Goal: Task Accomplishment & Management: Manage account settings

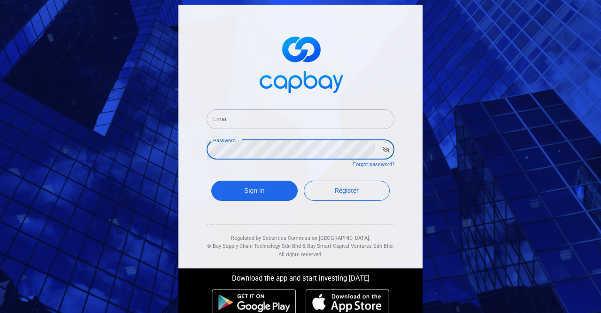
click at [256, 124] on input "Email" at bounding box center [301, 119] width 188 height 20
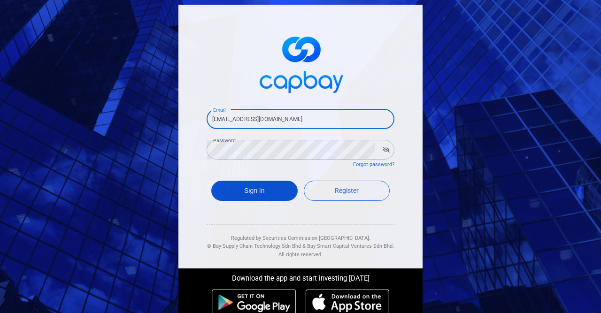
type input "[EMAIL_ADDRESS][DOMAIN_NAME]"
click at [258, 194] on button "Sign In" at bounding box center [254, 191] width 86 height 20
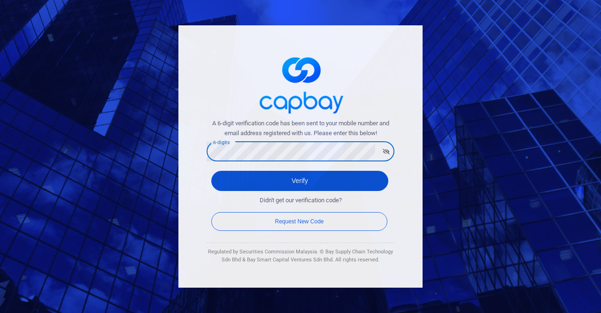
click at [279, 183] on button "Verify" at bounding box center [299, 181] width 177 height 20
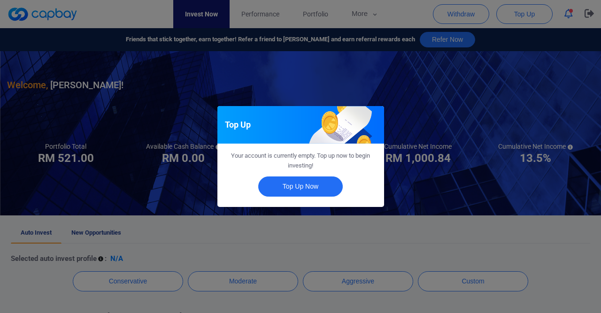
click at [329, 166] on div "Your account is currently empty. Top up now to begin investing!" at bounding box center [301, 161] width 152 height 20
click at [427, 225] on div "Top Up Your account is currently empty. Top up now to begin investing! Top Up N…" at bounding box center [300, 156] width 601 height 313
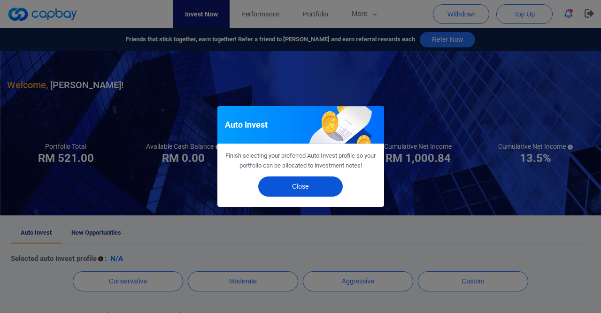
click at [319, 188] on button "Close" at bounding box center [300, 187] width 85 height 20
